Goal: Check status: Check status

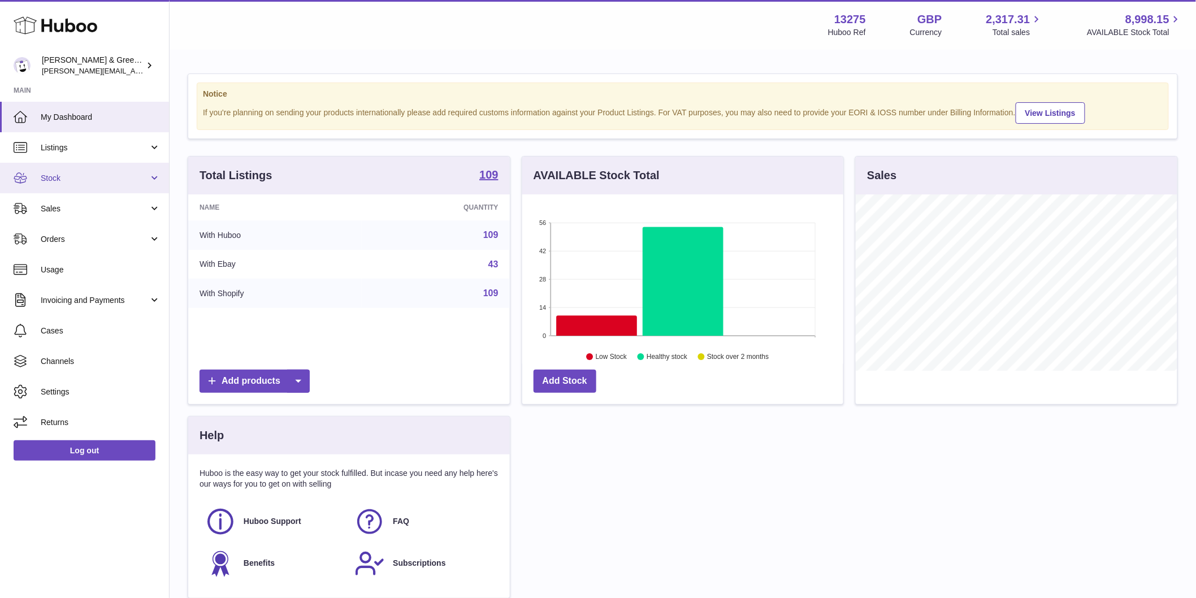
click at [136, 187] on link "Stock" at bounding box center [84, 178] width 169 height 31
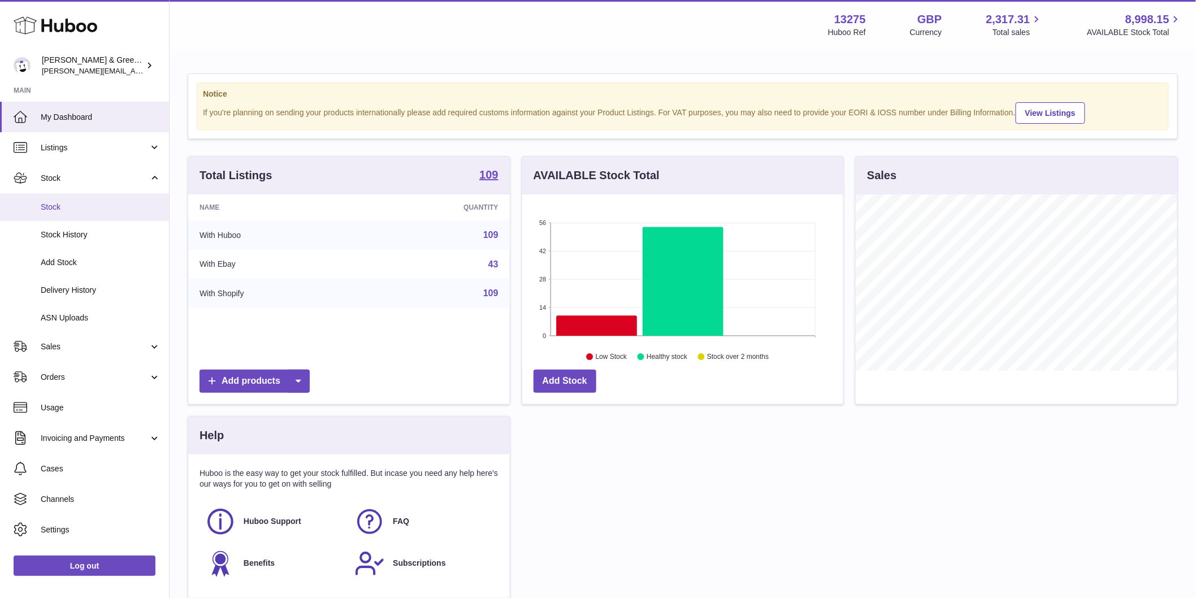
click at [129, 215] on link "Stock" at bounding box center [84, 207] width 169 height 28
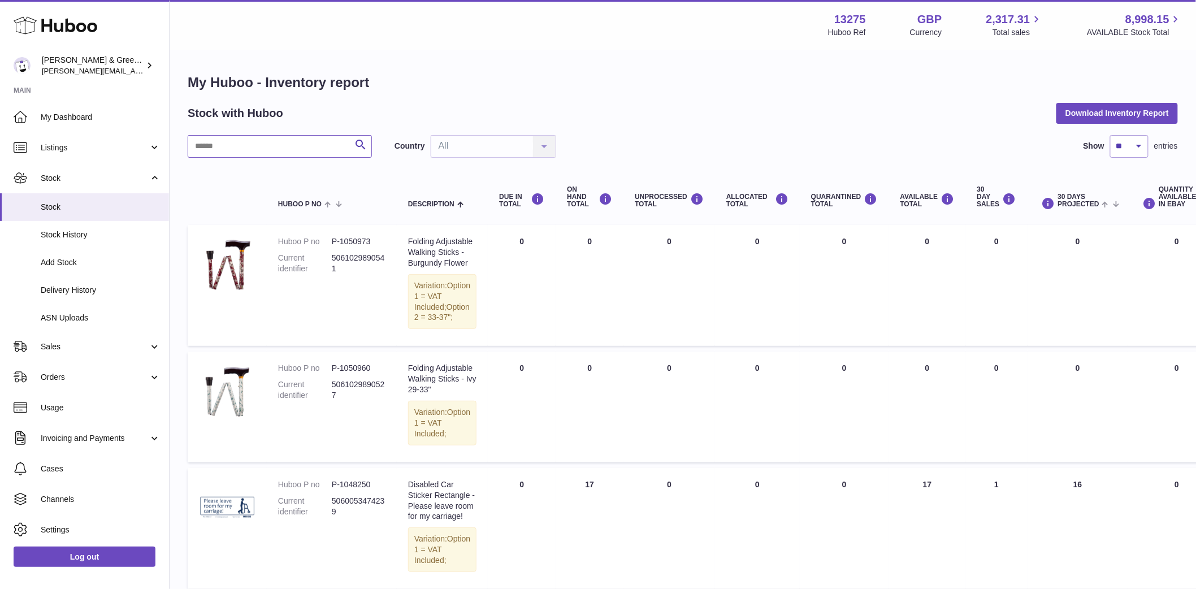
click at [220, 149] on input "text" at bounding box center [280, 146] width 184 height 23
type input "***"
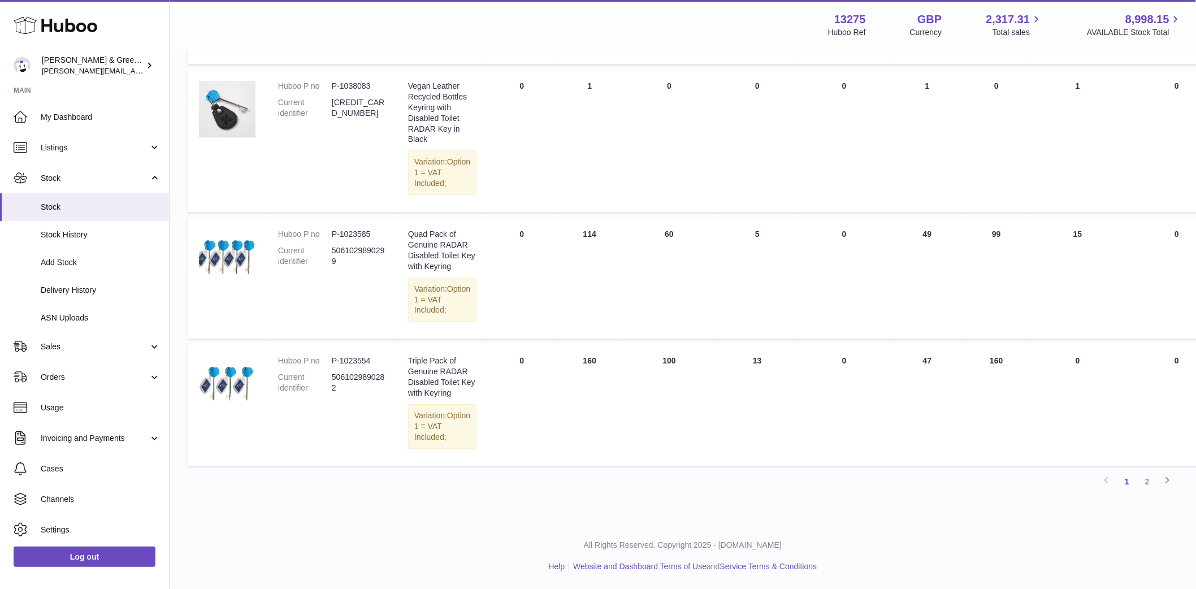
scroll to position [1417, 0]
click at [1149, 482] on link "2" at bounding box center [1147, 481] width 20 height 20
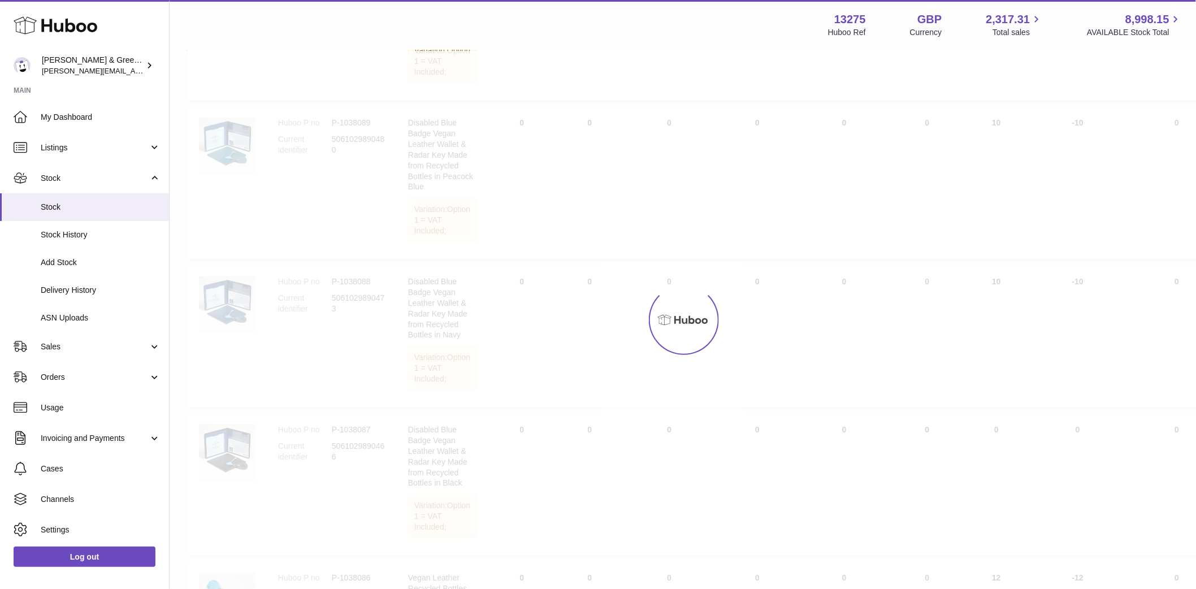
scroll to position [51, 0]
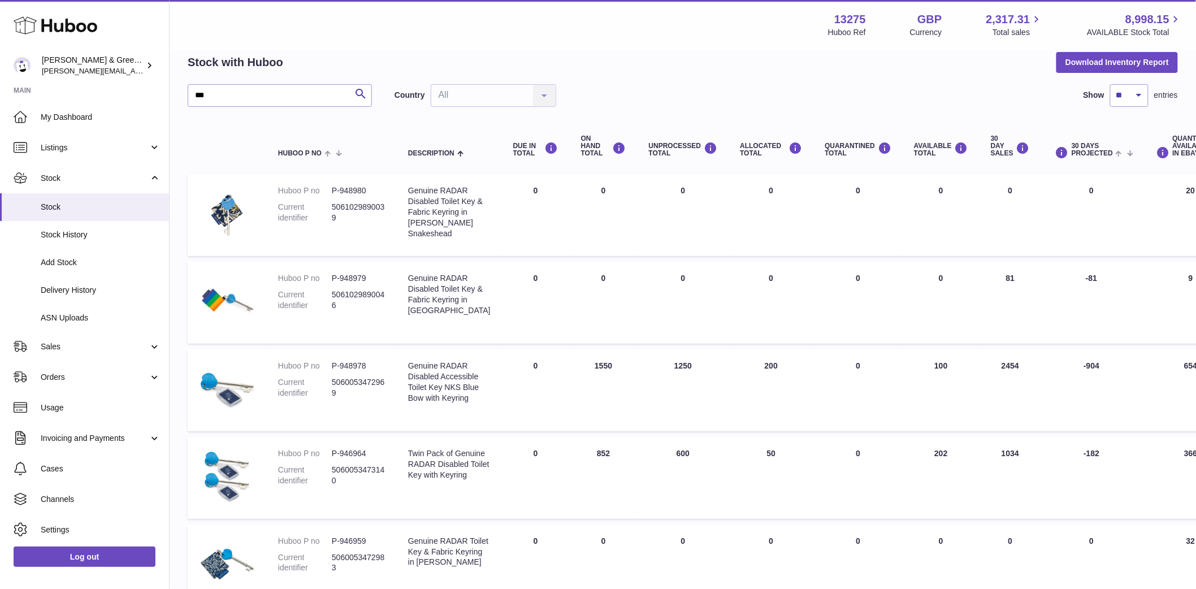
click at [909, 383] on td "AVAILABLE Total 100" at bounding box center [941, 390] width 77 height 82
click at [738, 383] on td "ALLOCATED Total 200" at bounding box center [771, 390] width 85 height 82
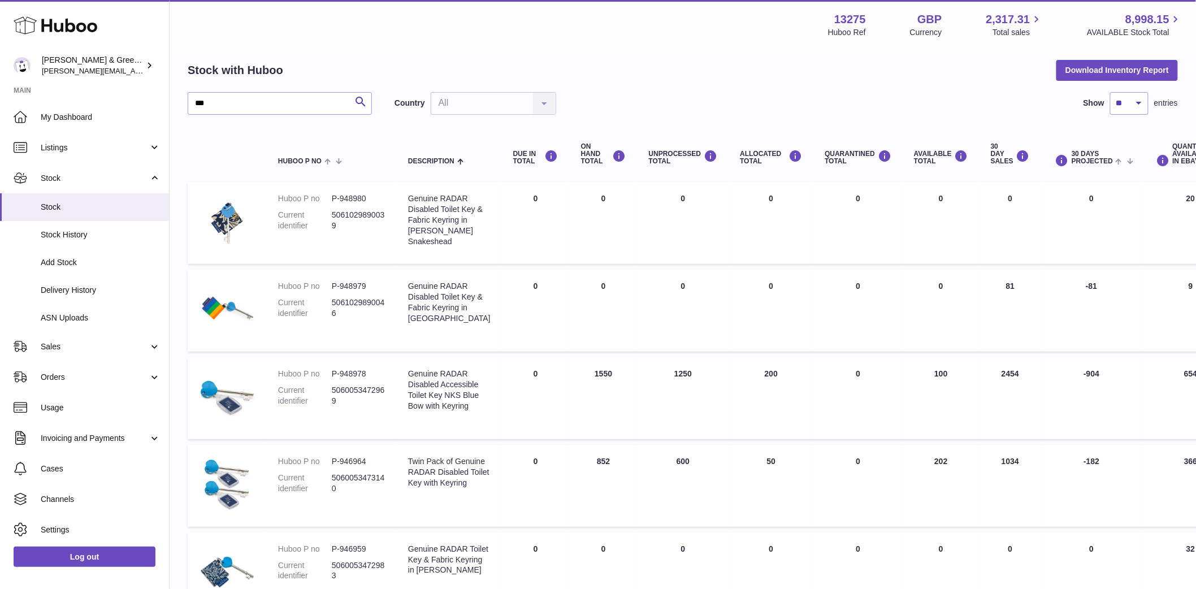
scroll to position [0, 0]
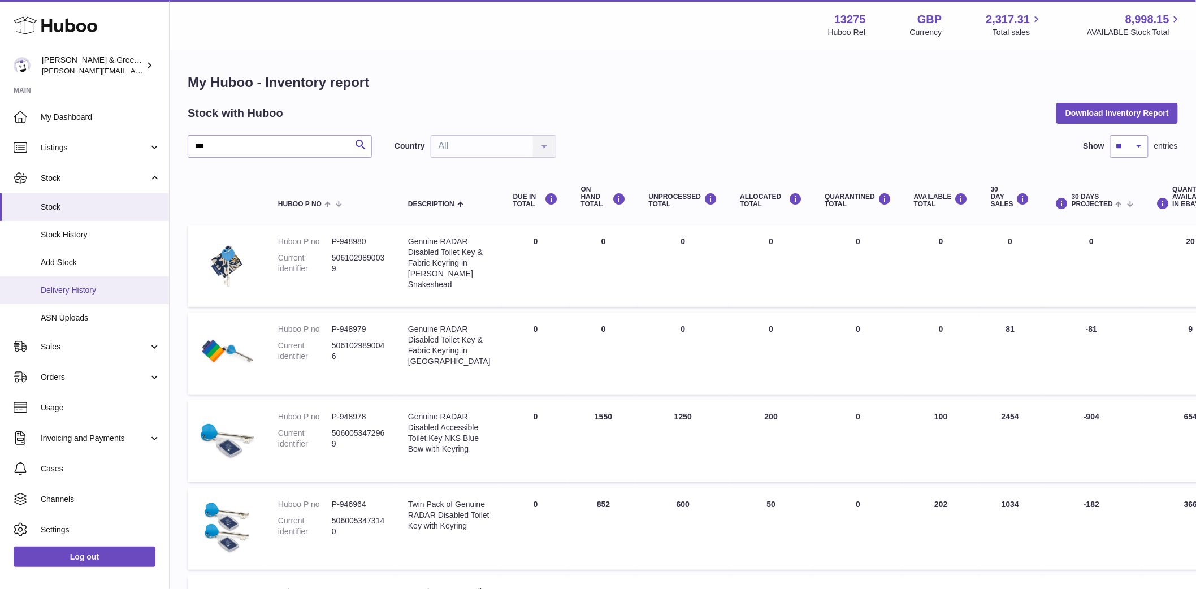
click at [80, 289] on span "Delivery History" at bounding box center [101, 290] width 120 height 11
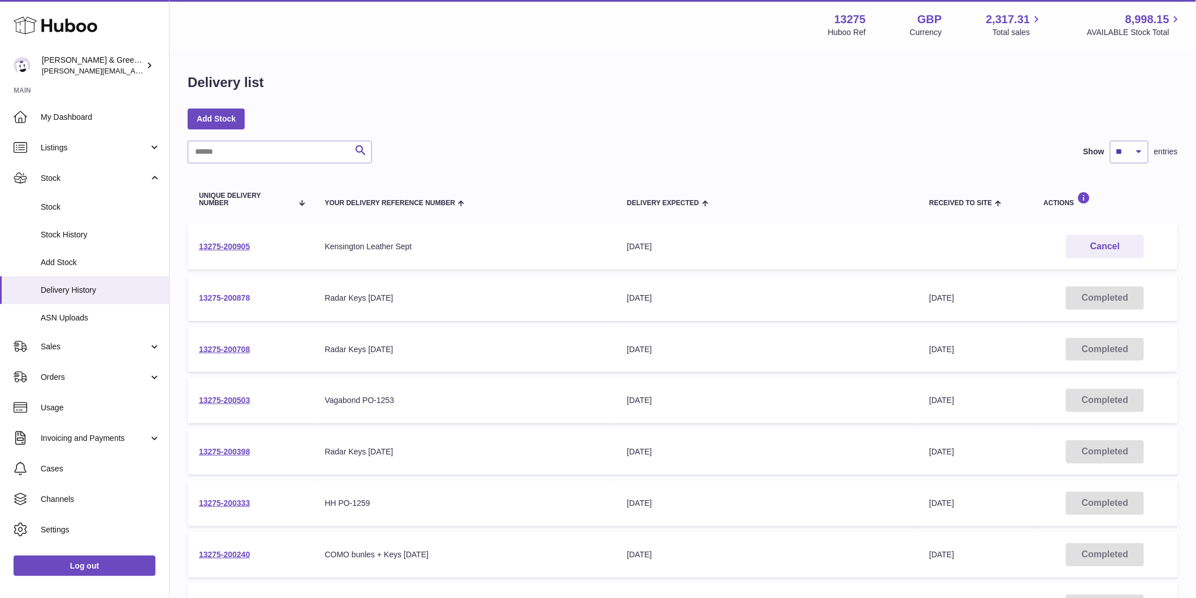
click at [238, 296] on link "13275-200878" at bounding box center [224, 297] width 51 height 9
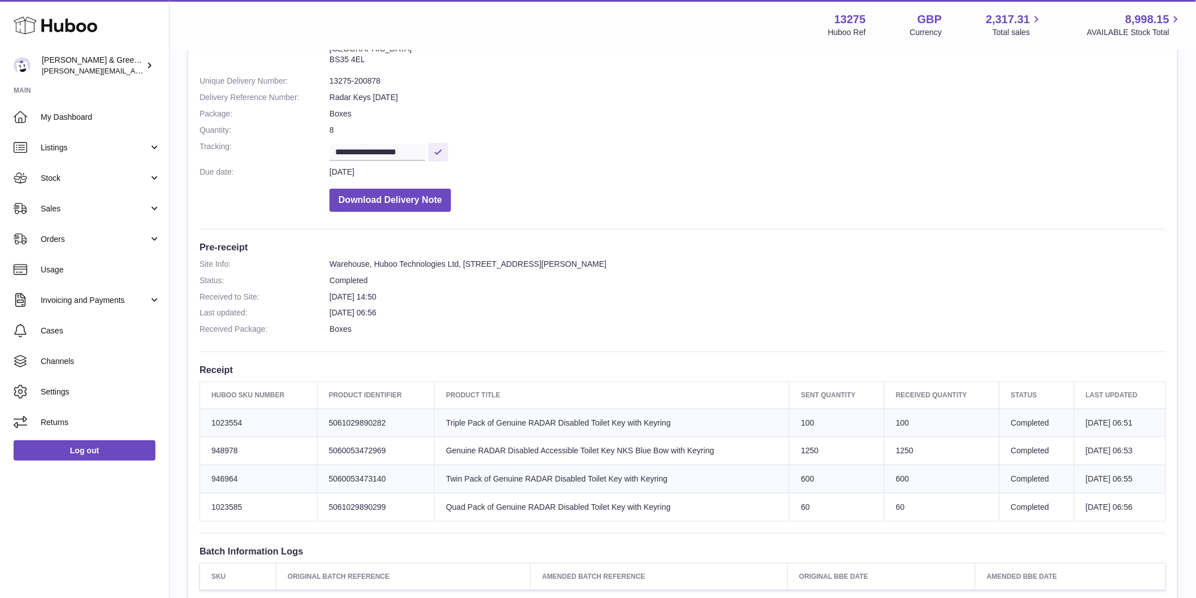
scroll to position [251, 0]
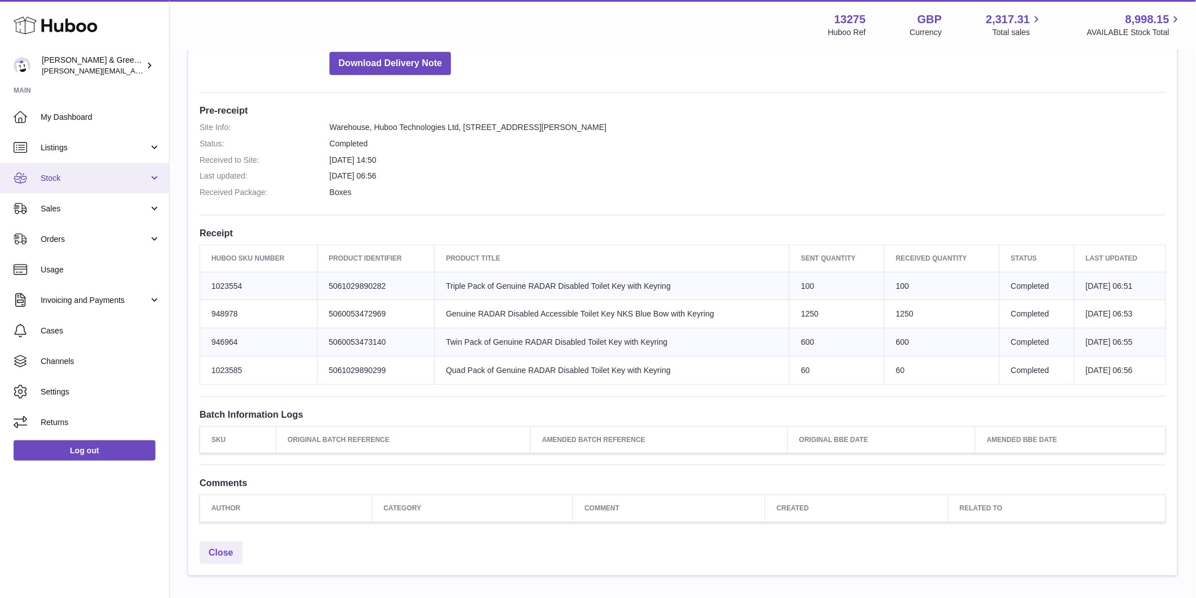
click at [49, 181] on span "Stock" at bounding box center [95, 178] width 108 height 11
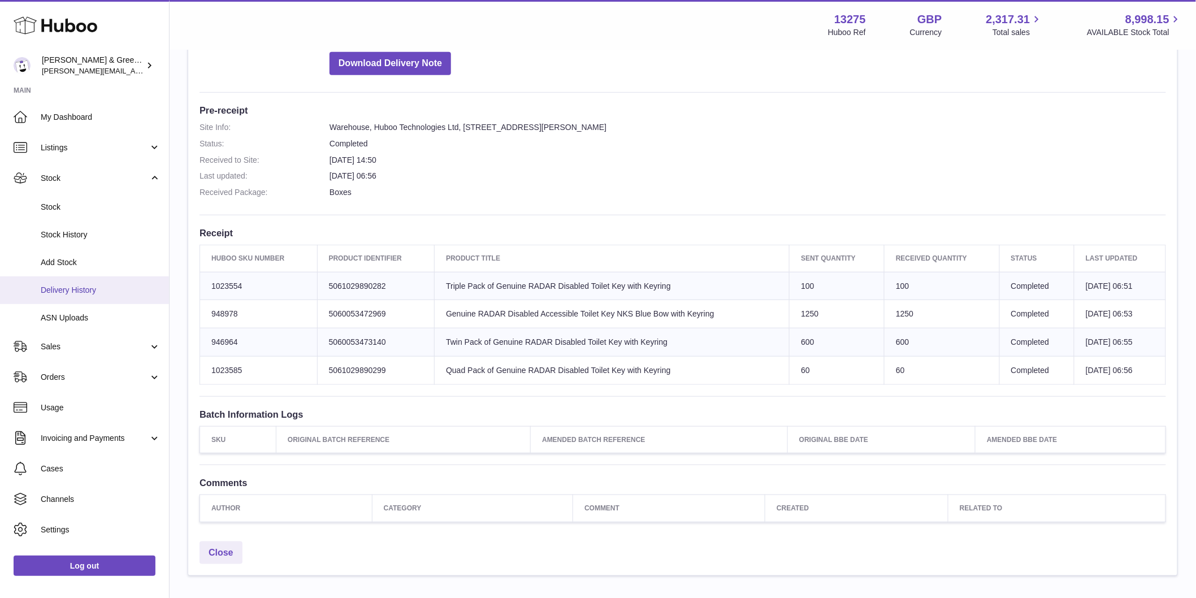
click at [85, 283] on link "Delivery History" at bounding box center [84, 290] width 169 height 28
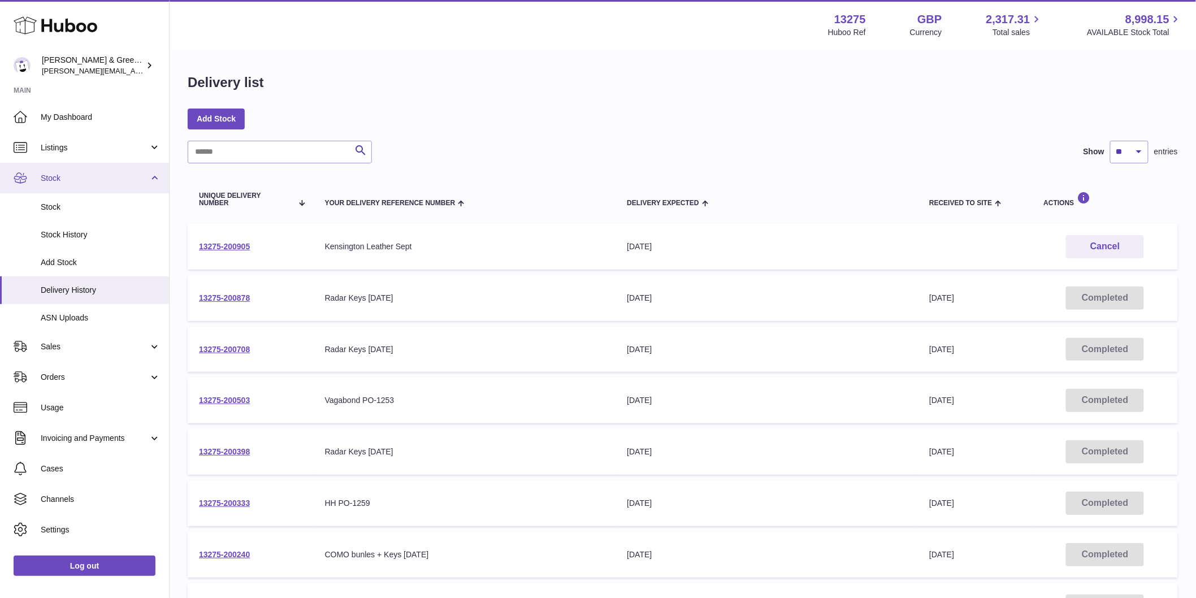
click at [85, 173] on span "Stock" at bounding box center [95, 178] width 108 height 11
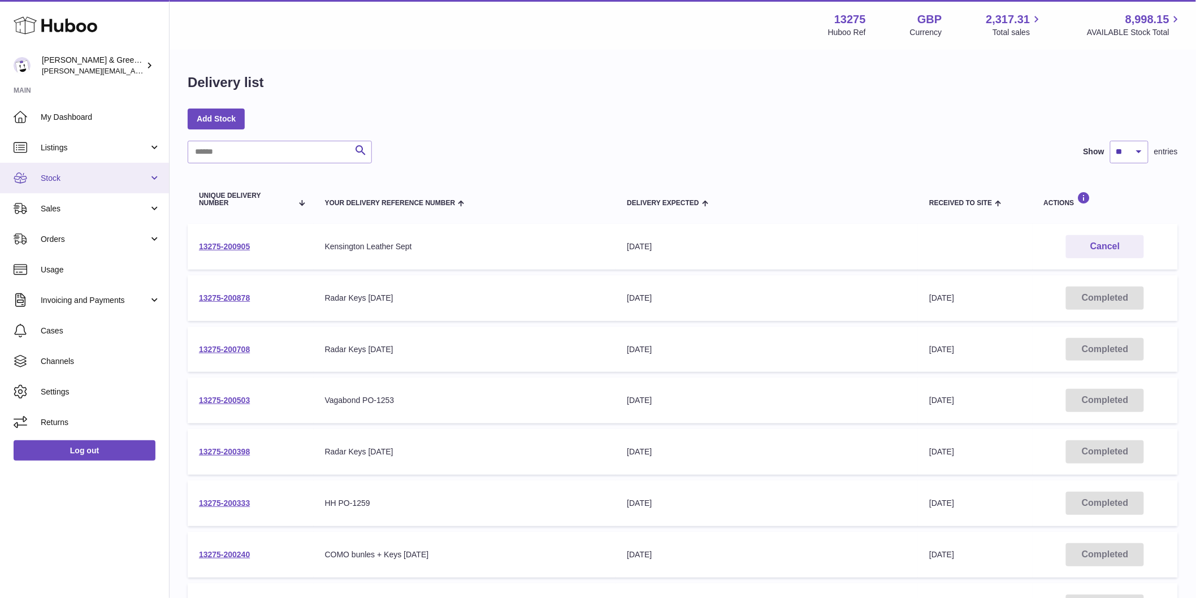
click at [86, 178] on span "Stock" at bounding box center [95, 178] width 108 height 11
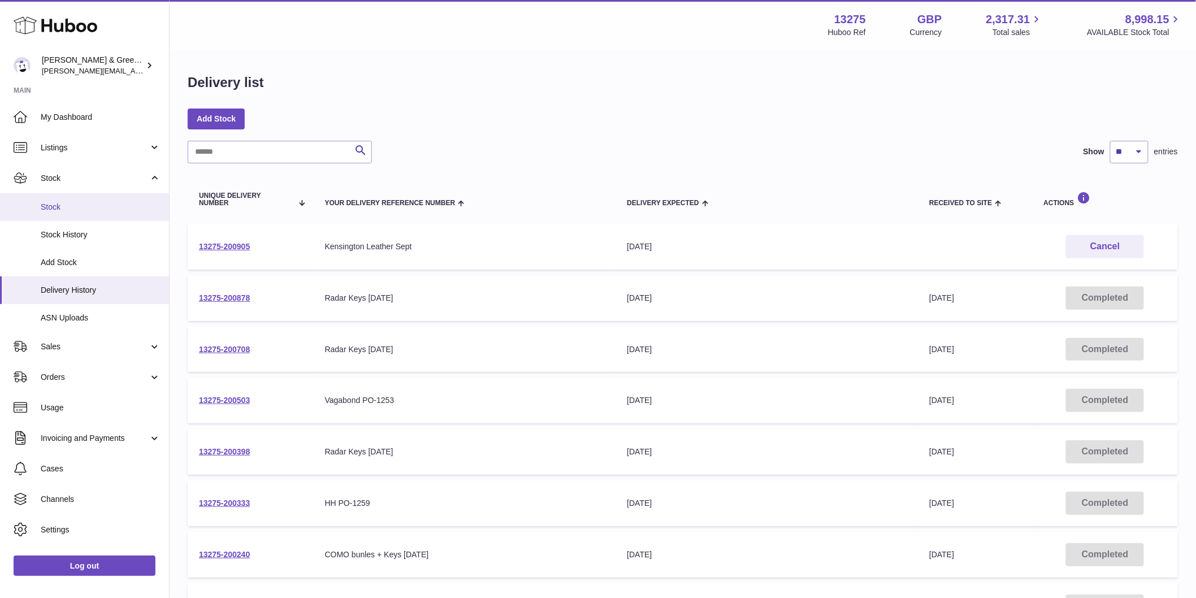
click at [87, 215] on link "Stock" at bounding box center [84, 207] width 169 height 28
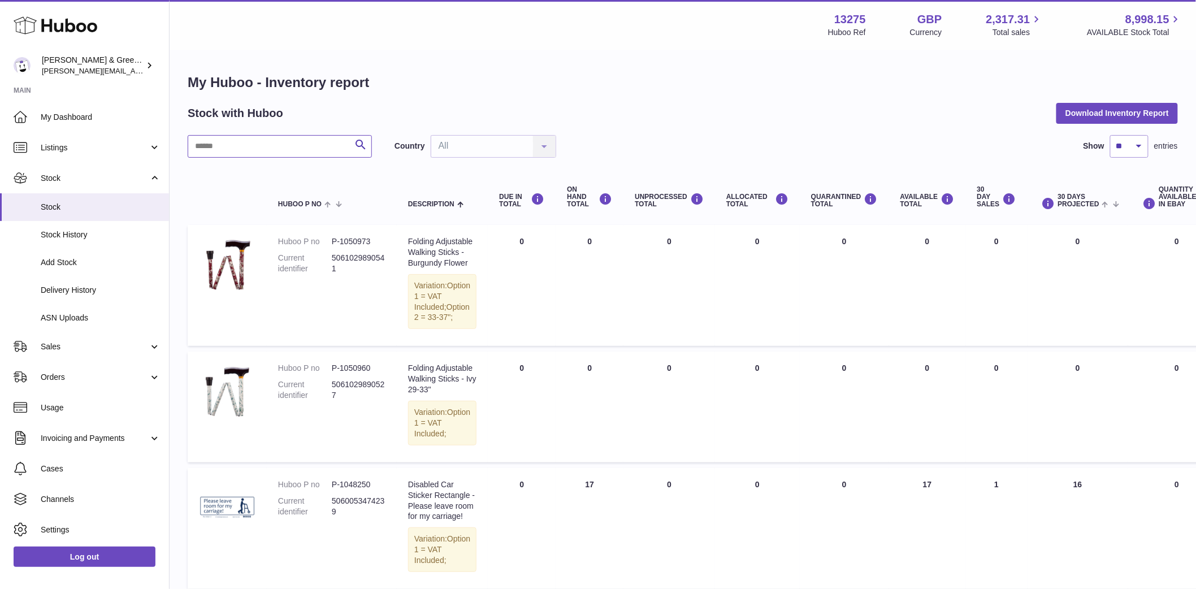
click at [252, 145] on input "text" at bounding box center [280, 146] width 184 height 23
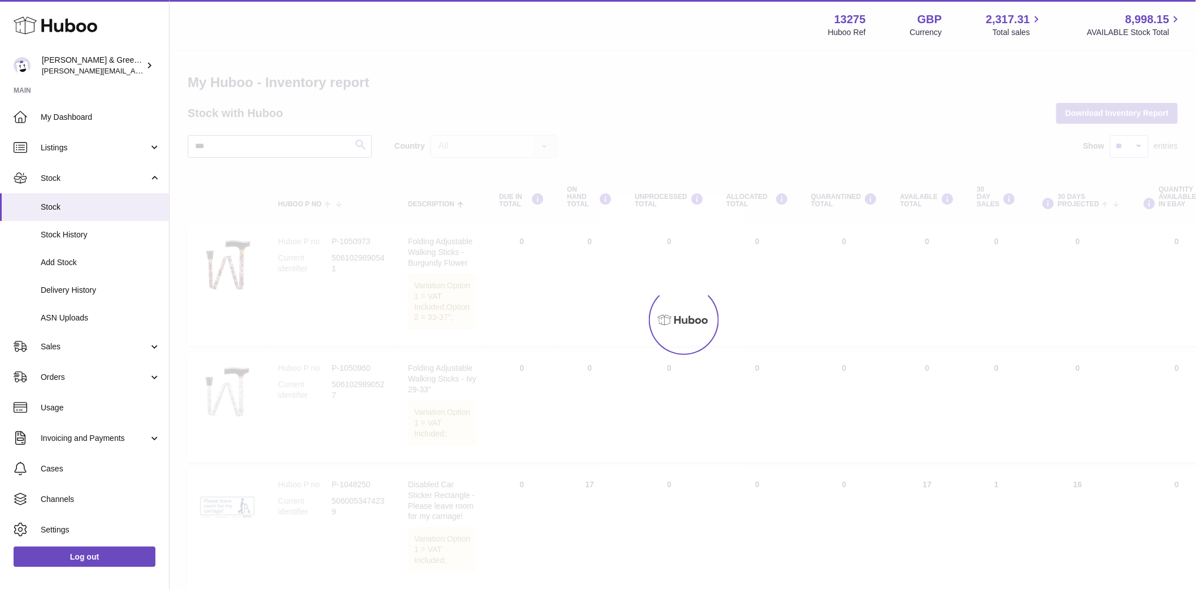
type input "***"
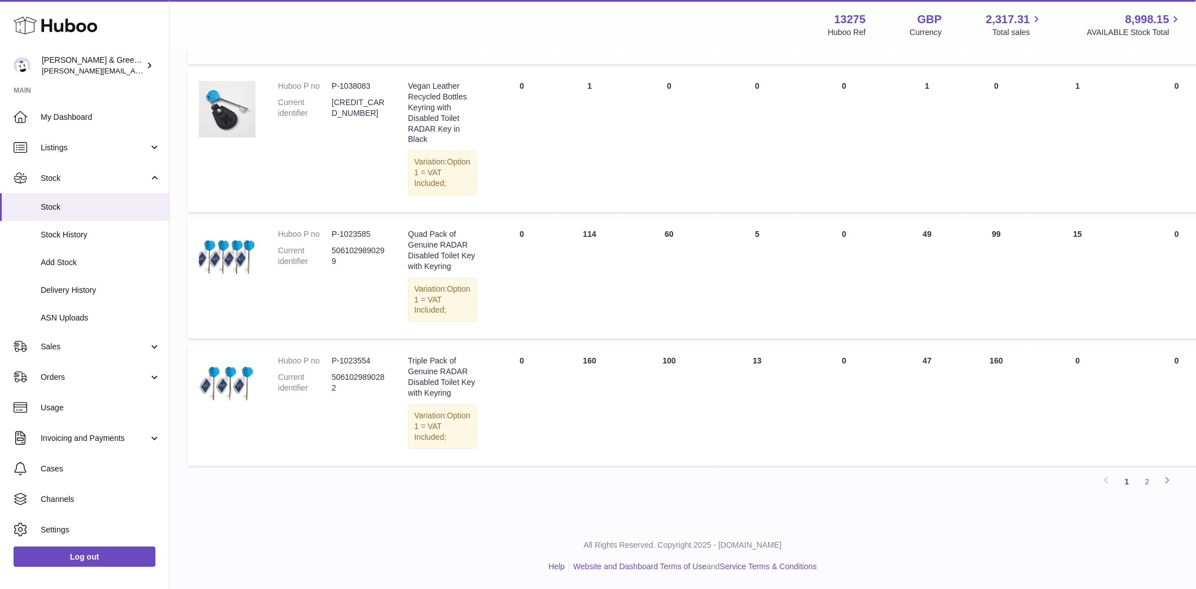
scroll to position [1417, 0]
drag, startPoint x: 646, startPoint y: 329, endPoint x: 971, endPoint y: 352, distance: 326.4
click at [971, 350] on tr "Huboo P no P-1023554 Current identifier 5061029890282 Description Triple Pack o…" at bounding box center [770, 404] width 1164 height 121
click at [1143, 485] on link "2" at bounding box center [1147, 481] width 20 height 20
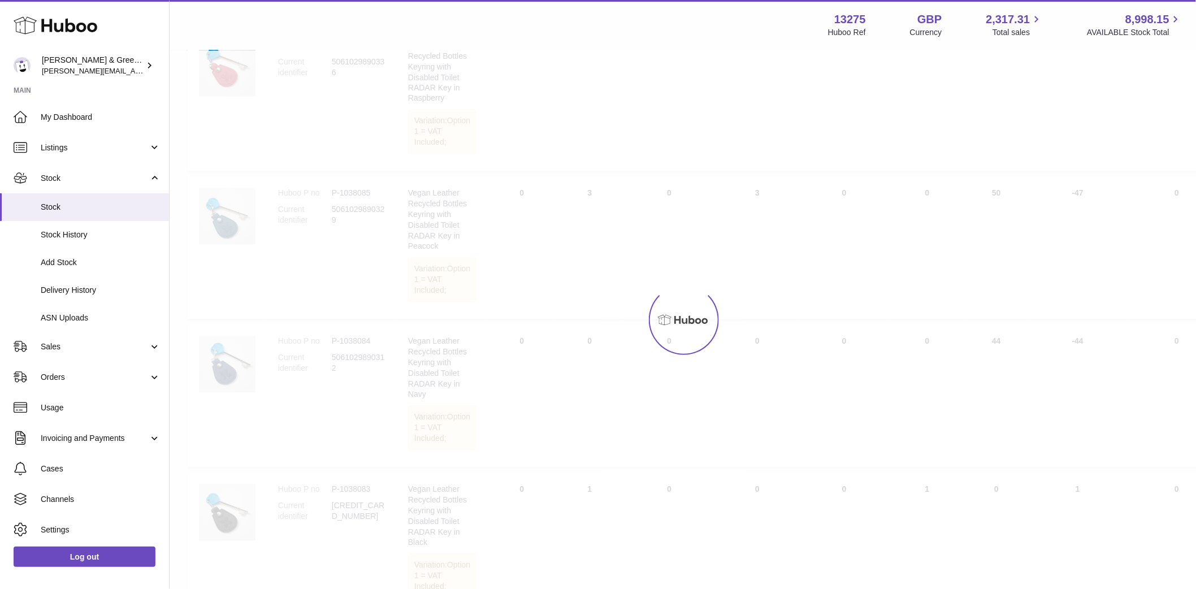
scroll to position [51, 0]
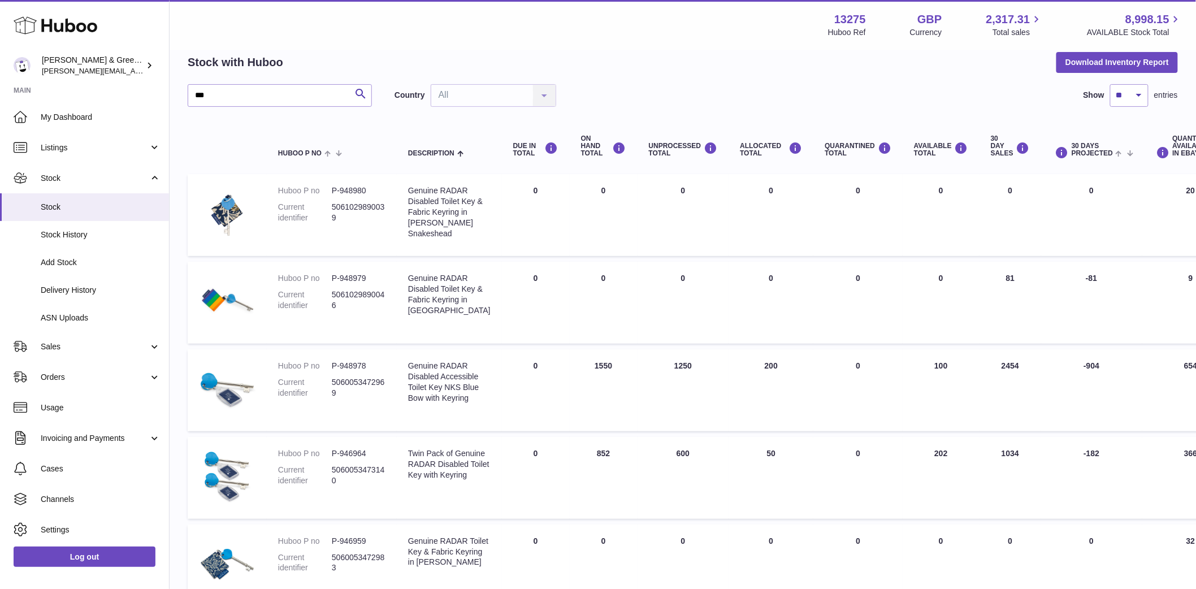
drag, startPoint x: 904, startPoint y: 383, endPoint x: 923, endPoint y: 387, distance: 19.1
click at [923, 387] on td "AVAILABLE Total 100" at bounding box center [941, 390] width 77 height 82
drag, startPoint x: 644, startPoint y: 379, endPoint x: 680, endPoint y: 380, distance: 35.7
click at [680, 380] on td "UNPROCESSED Total 1250" at bounding box center [684, 390] width 92 height 82
drag, startPoint x: 566, startPoint y: 382, endPoint x: 593, endPoint y: 382, distance: 27.1
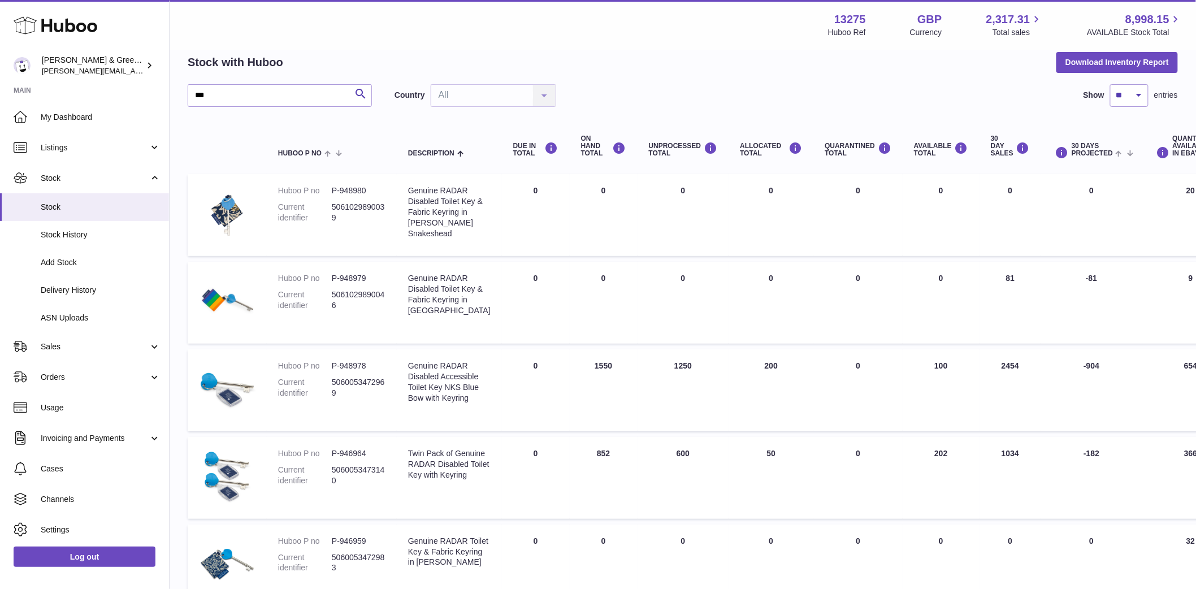
click at [593, 382] on td "ON HAND Total 1550" at bounding box center [604, 390] width 68 height 82
